Goal: Obtain resource: Obtain resource

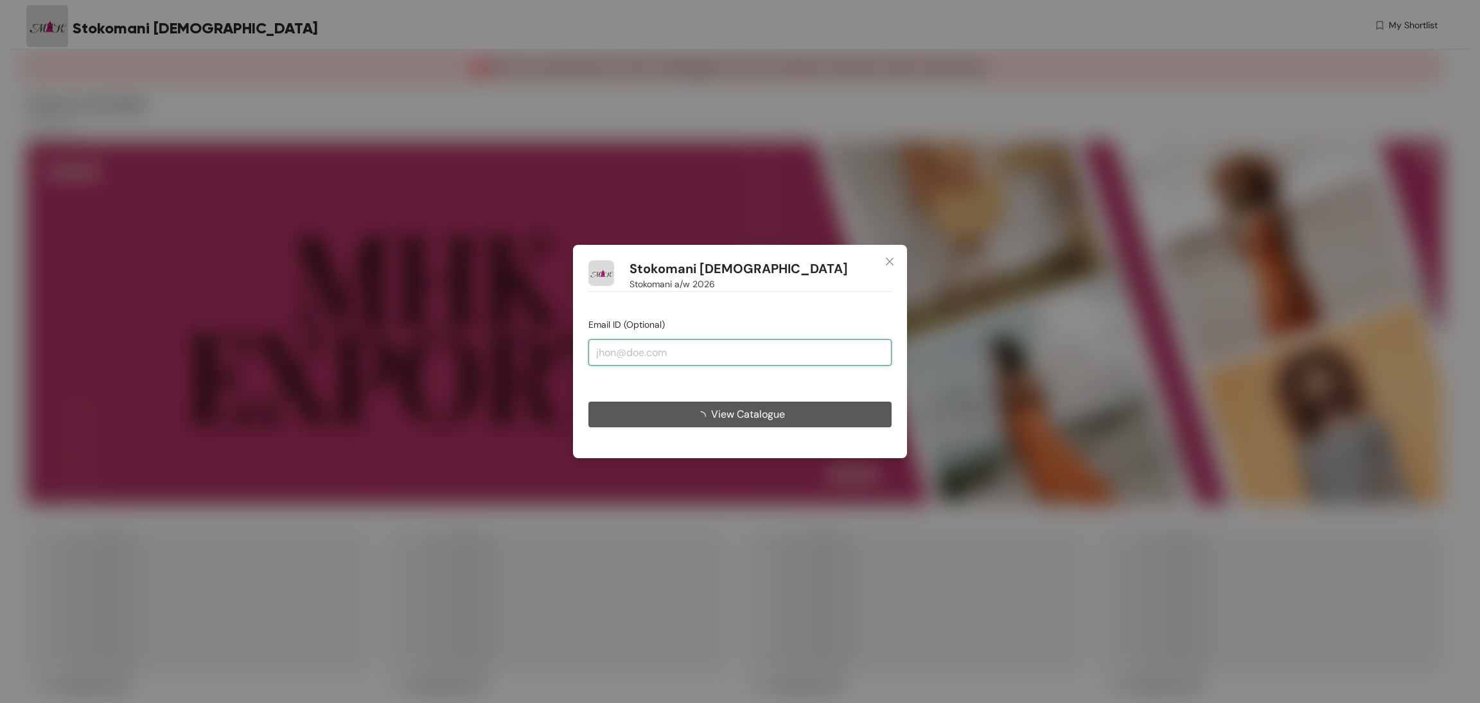
click at [720, 343] on input "email" at bounding box center [739, 352] width 303 height 26
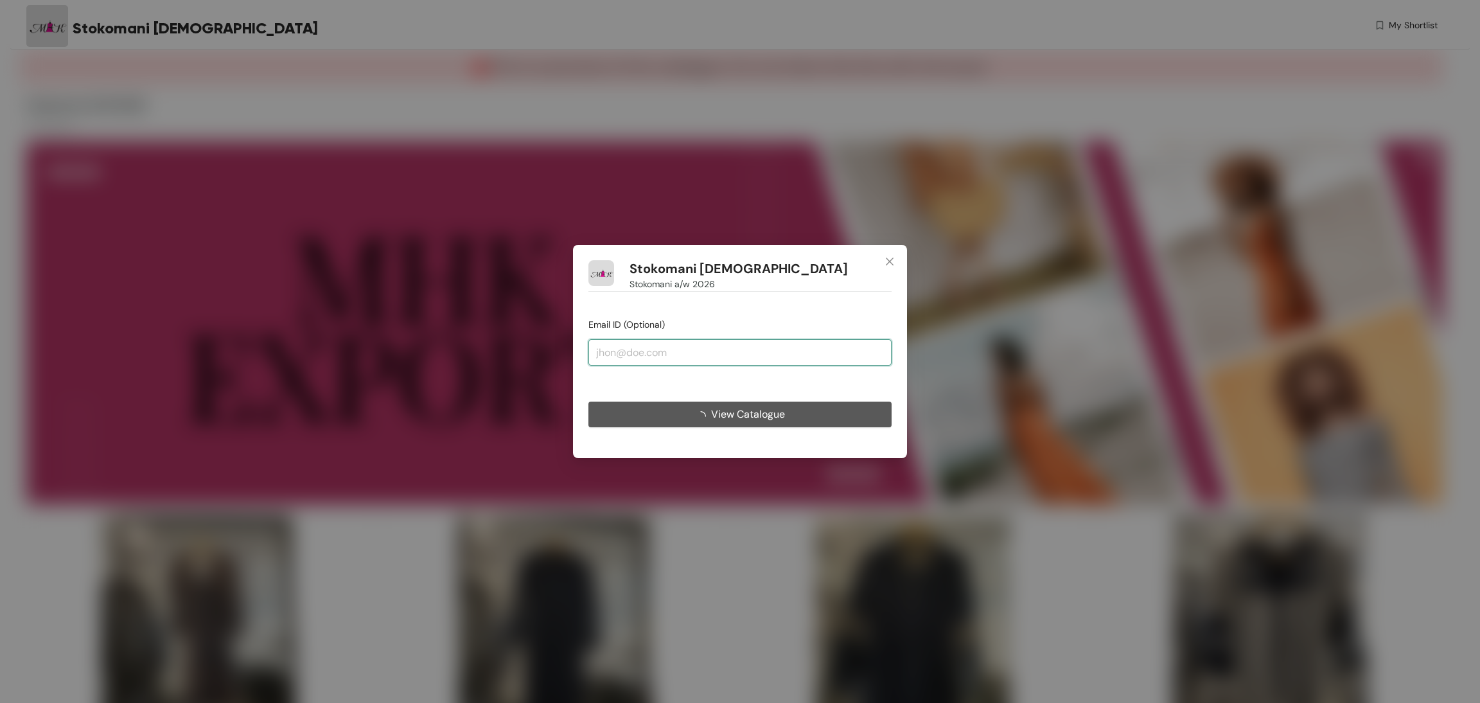
type input "[EMAIL_ADDRESS][DOMAIN_NAME]"
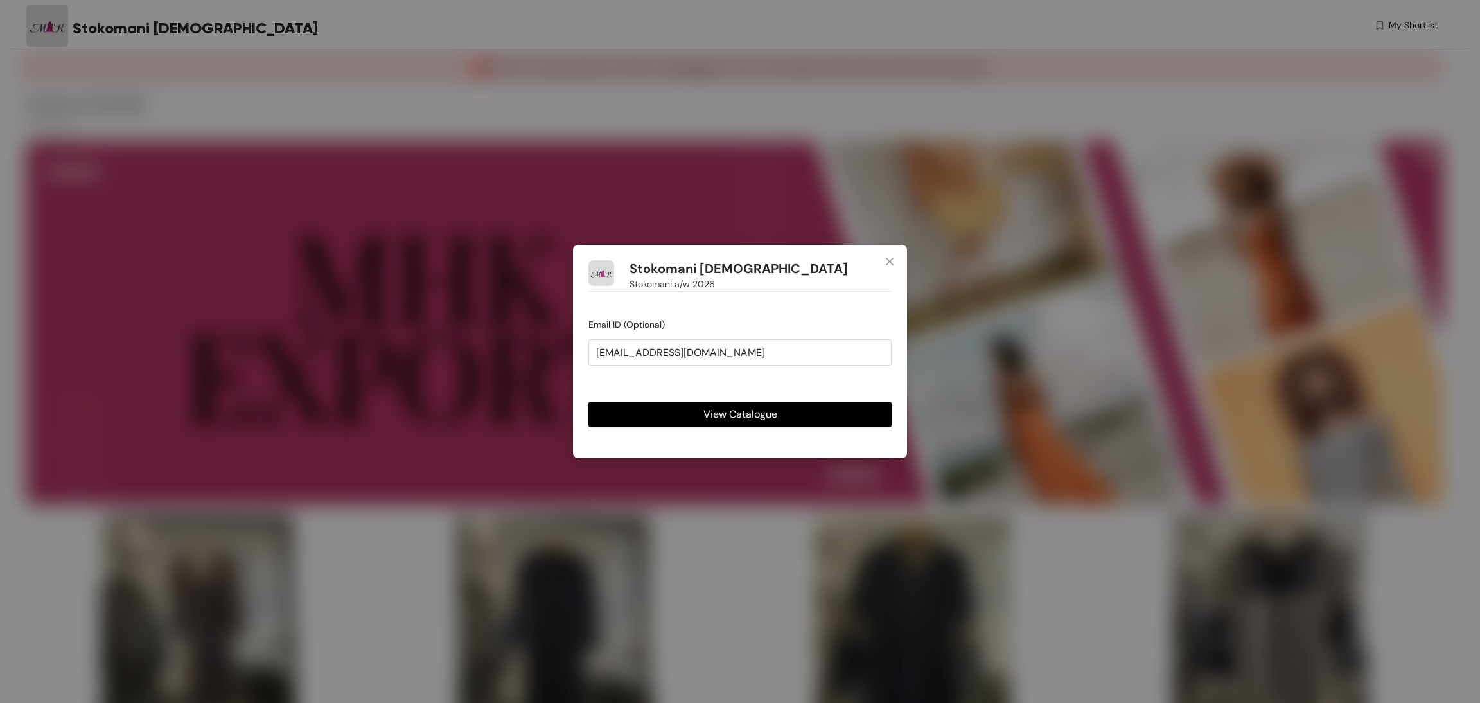
click at [739, 412] on span "View Catalogue" at bounding box center [740, 414] width 74 height 16
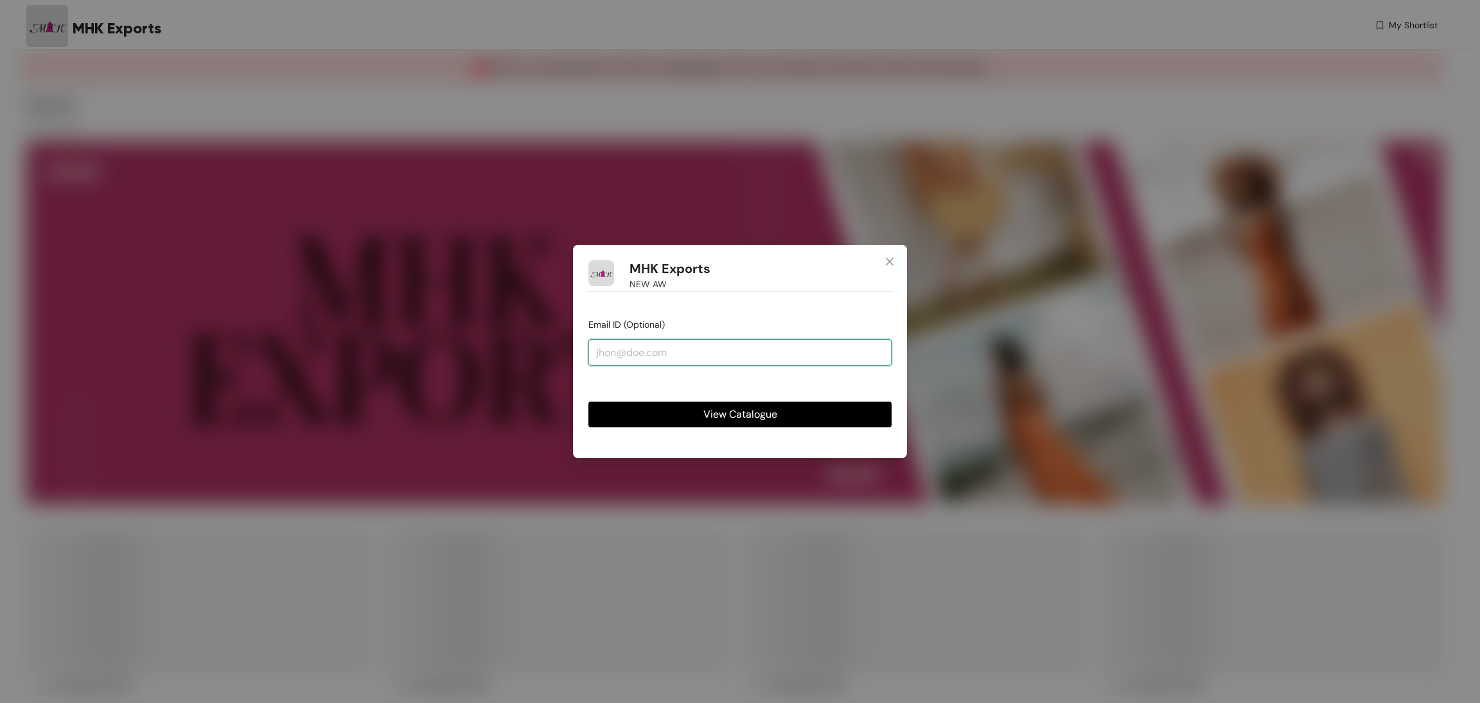
click at [735, 360] on input "email" at bounding box center [739, 352] width 303 height 26
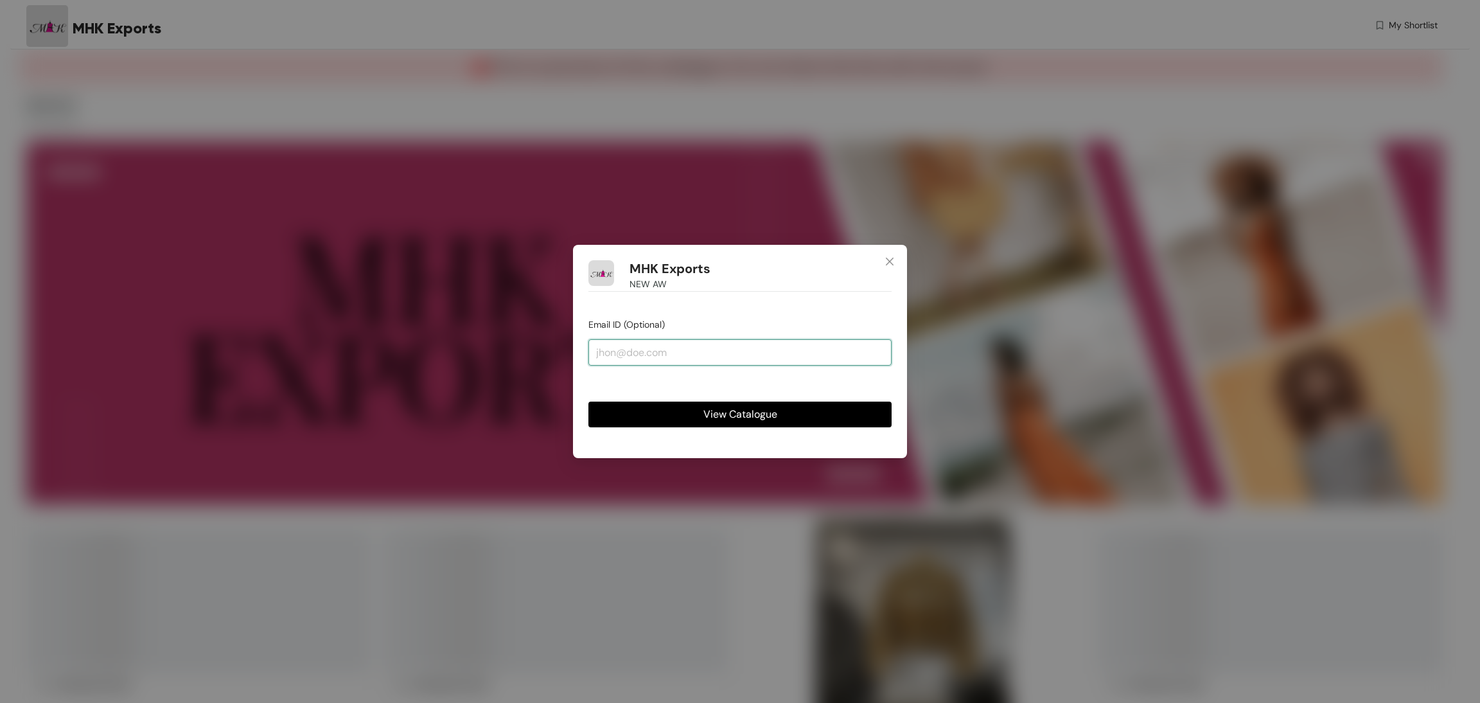
type input "[EMAIL_ADDRESS][DOMAIN_NAME]"
click at [731, 410] on span "View Catalogue" at bounding box center [740, 414] width 74 height 16
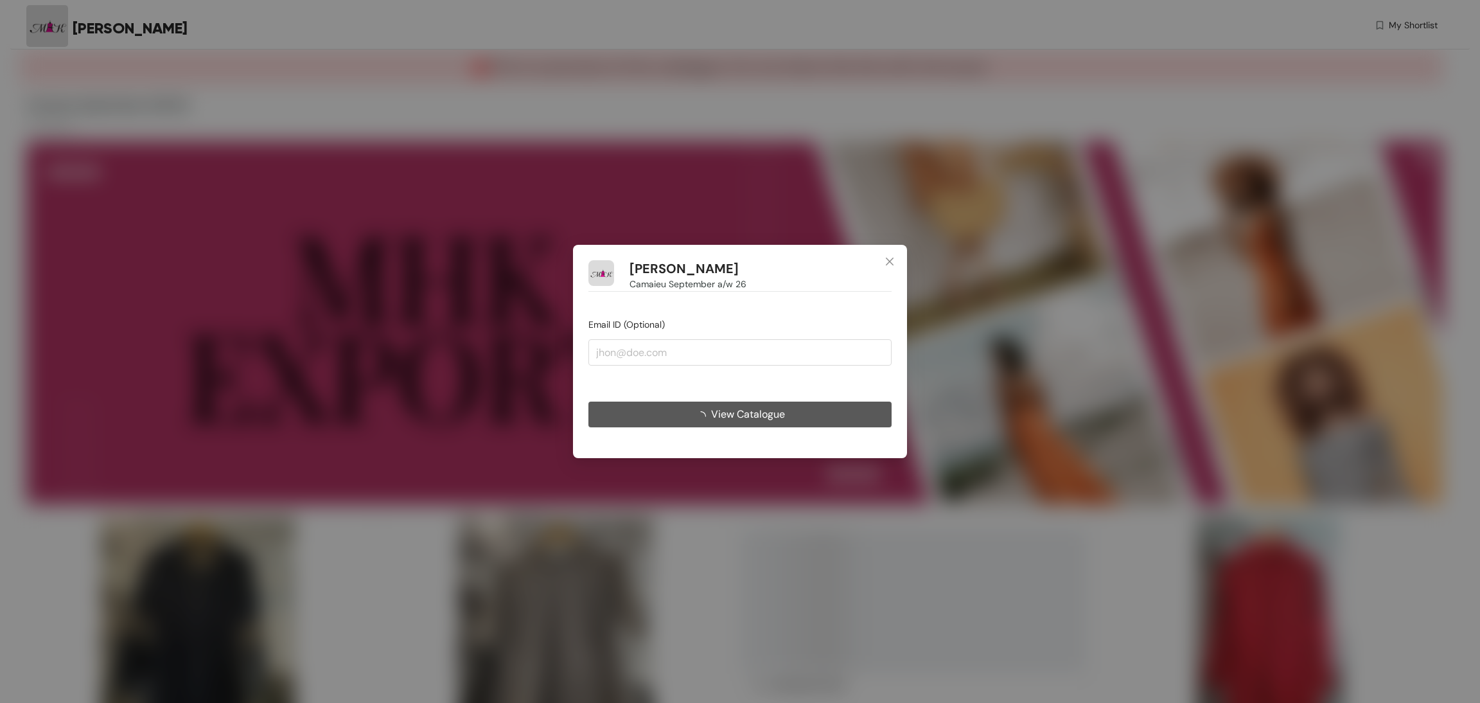
type input "[EMAIL_ADDRESS][DOMAIN_NAME]"
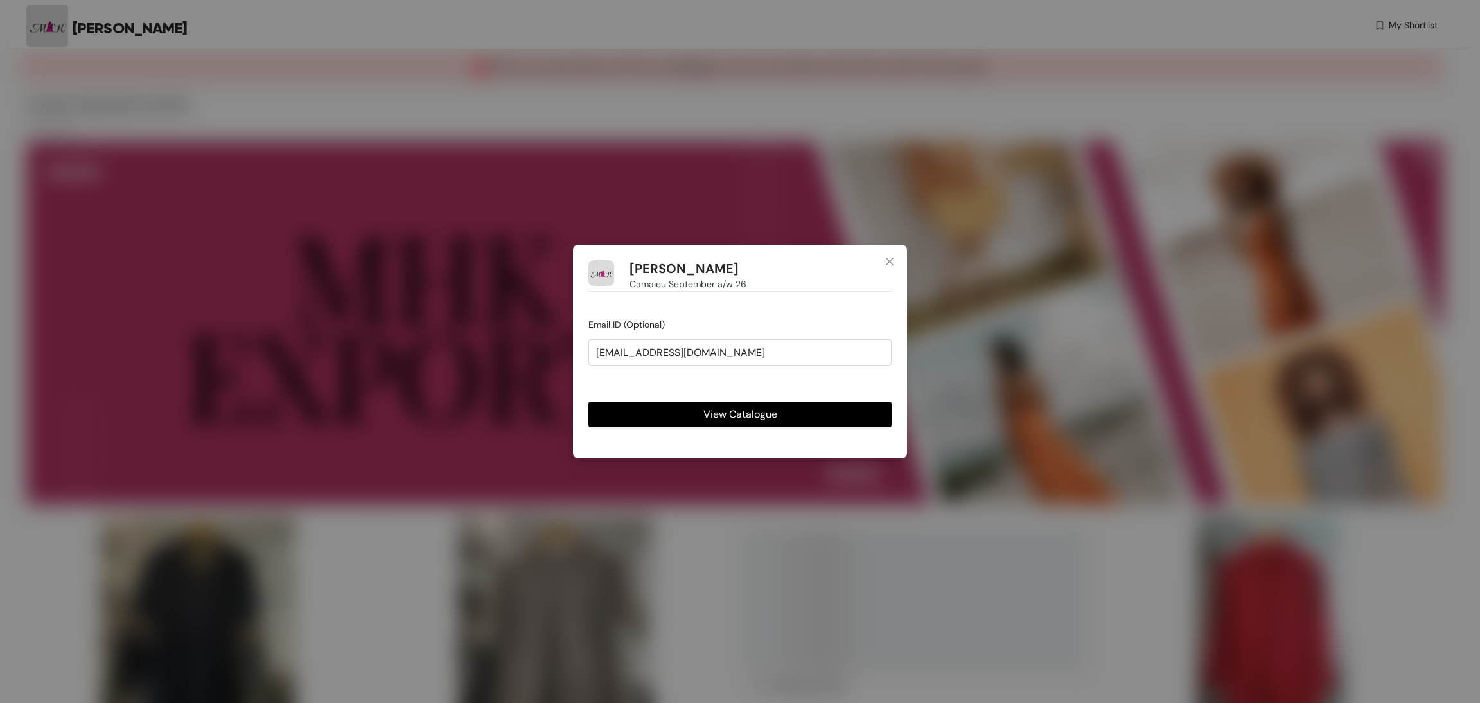
click at [730, 412] on span "View Catalogue" at bounding box center [740, 414] width 74 height 16
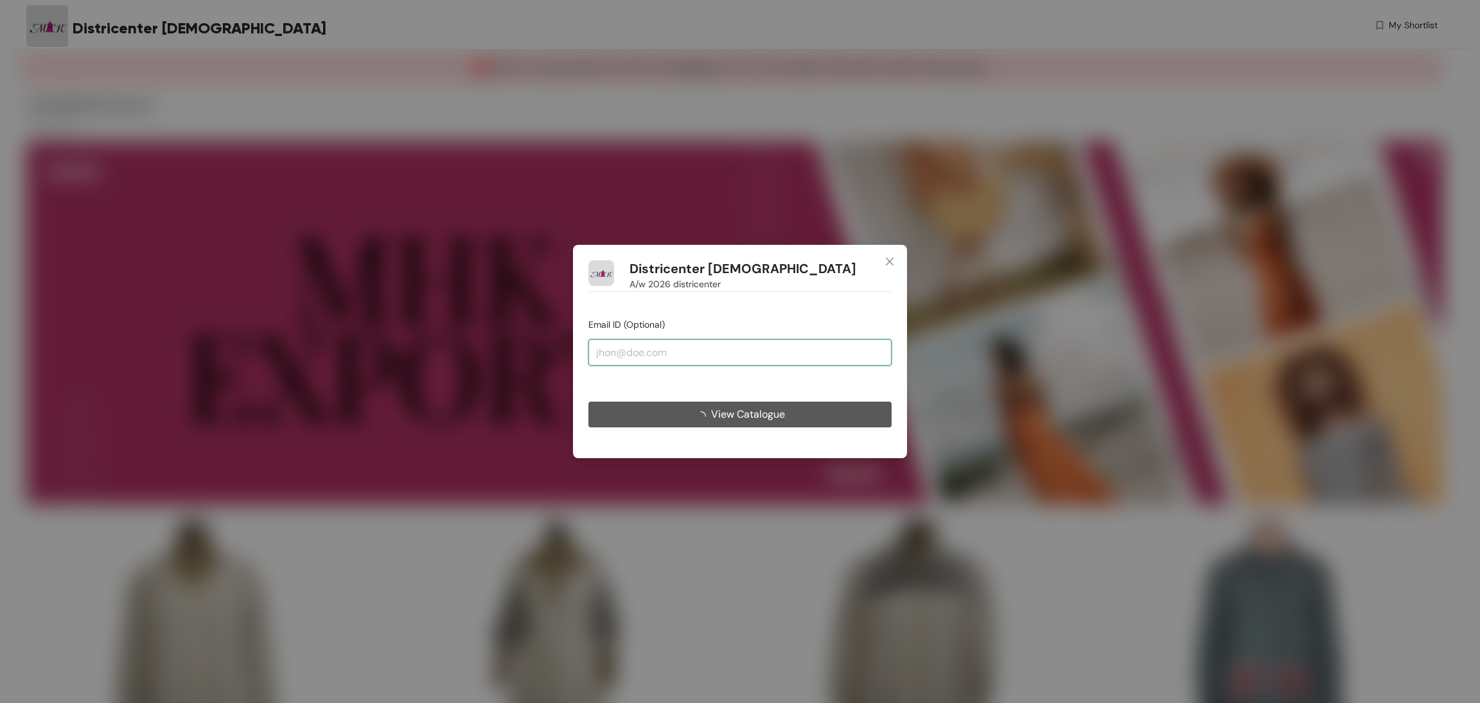
drag, startPoint x: 764, startPoint y: 344, endPoint x: 768, endPoint y: 363, distance: 18.9
click at [764, 344] on input "email" at bounding box center [739, 352] width 303 height 26
type input "[EMAIL_ADDRESS][DOMAIN_NAME]"
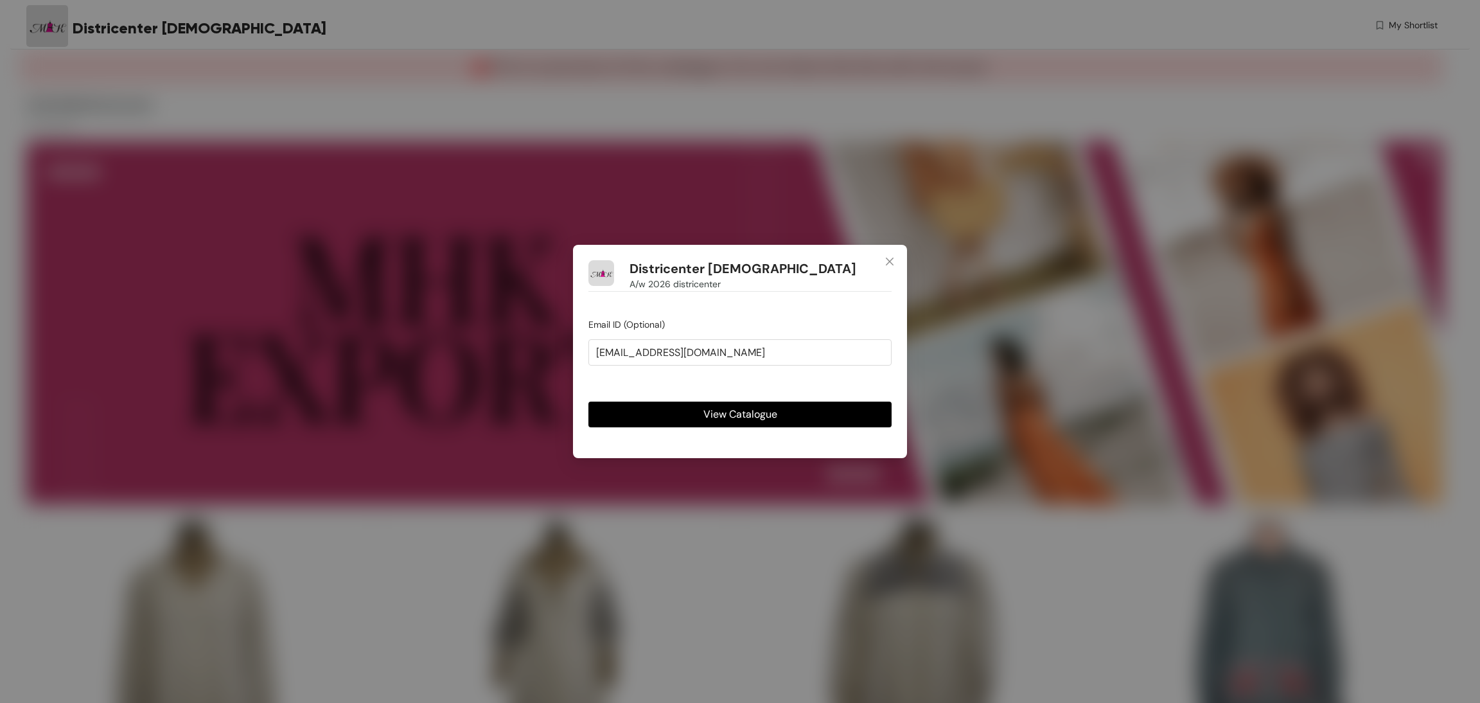
click at [722, 416] on span "View Catalogue" at bounding box center [740, 414] width 74 height 16
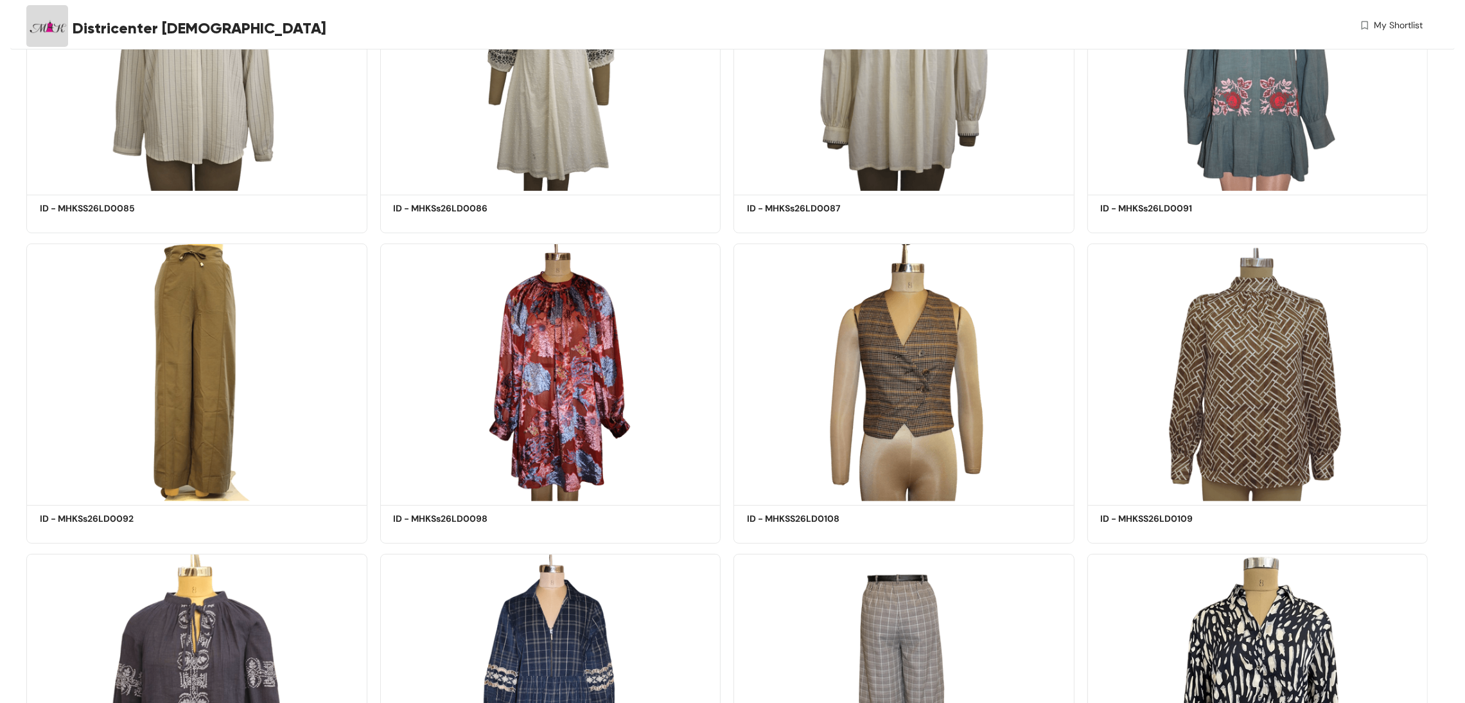
scroll to position [1156, 0]
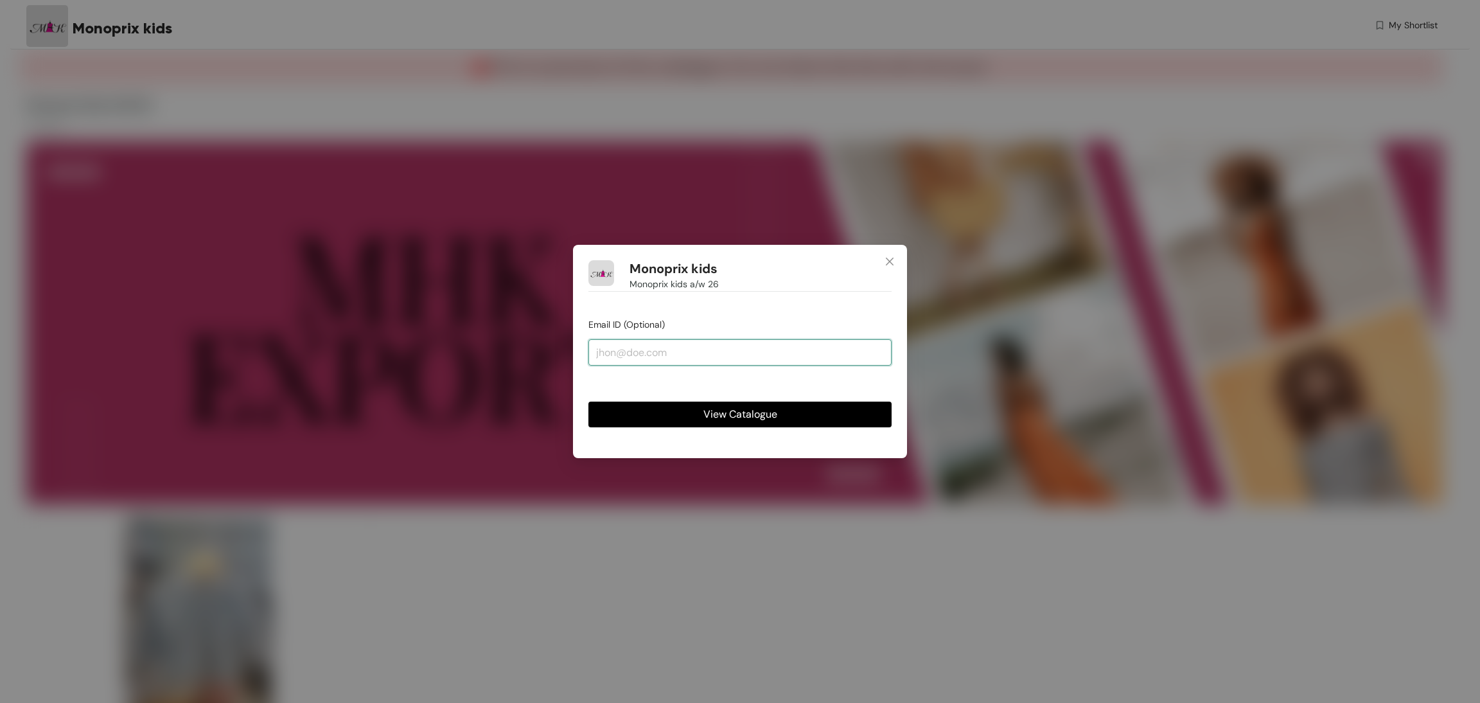
click at [804, 347] on input "email" at bounding box center [739, 352] width 303 height 26
type input "[EMAIL_ADDRESS][DOMAIN_NAME]"
click at [720, 421] on span "View Catalogue" at bounding box center [740, 414] width 74 height 16
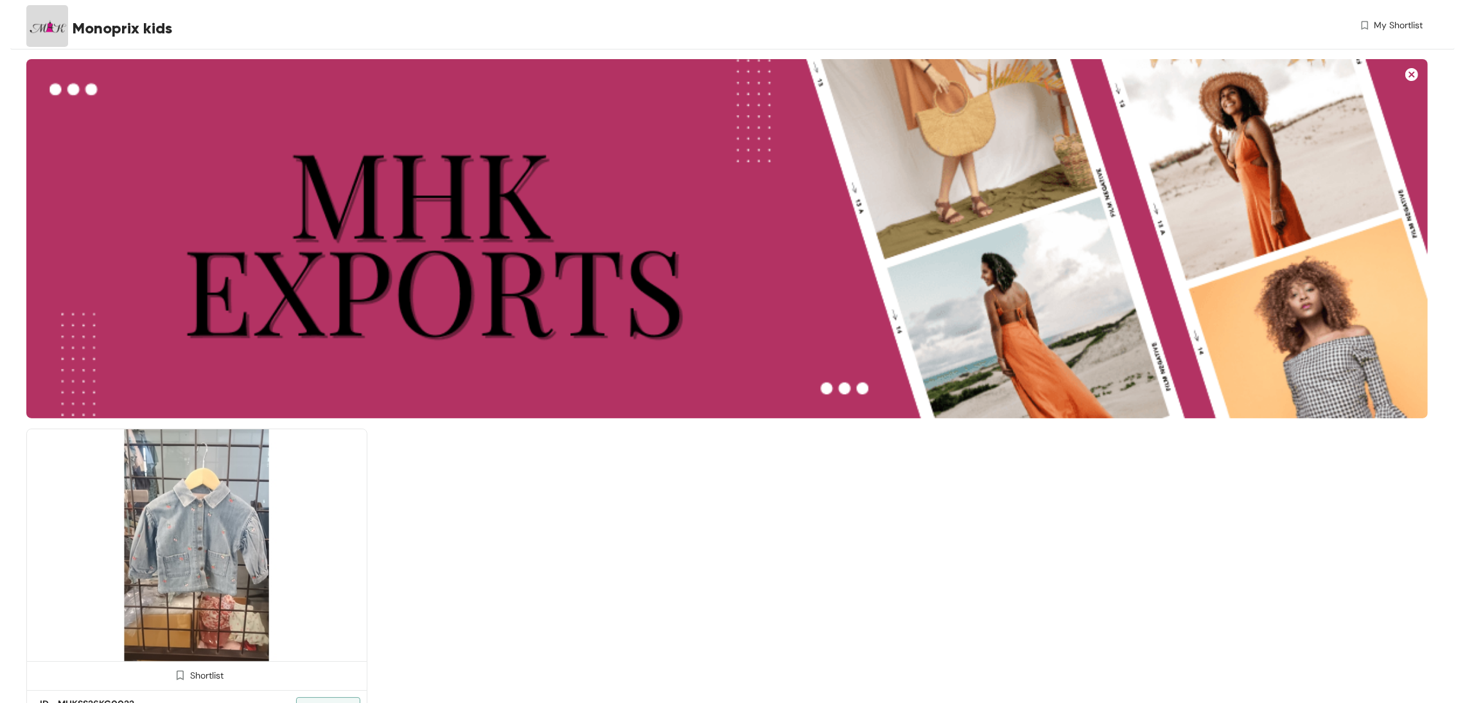
scroll to position [149, 0]
